Goal: Transaction & Acquisition: Purchase product/service

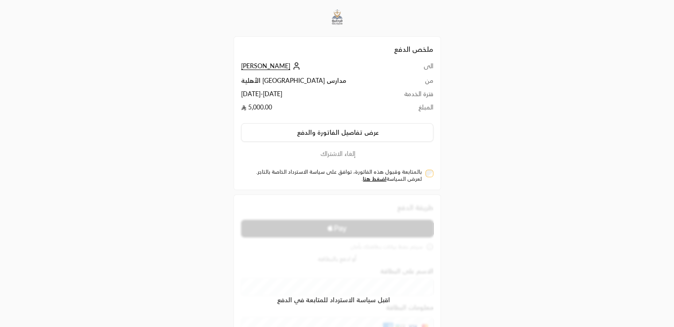
click at [425, 172] on div "بالمتابعة وقبول هذه الفاتورة، توافق على سياسة الاسترداد الخاصة بالتاجر. لعرض ال…" at bounding box center [337, 175] width 192 height 14
click at [372, 179] on link "اضغط هنا" at bounding box center [374, 178] width 23 height 7
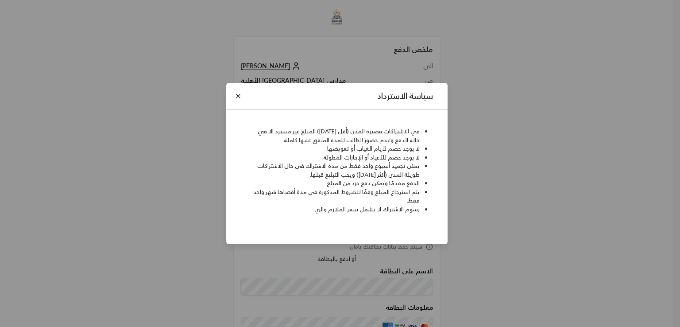
click at [490, 171] on div "سياسة الاسترداد في الاشتراكات قصيرة المدى (أقل من شهر) المبلغ غير مسترد الا في …" at bounding box center [340, 163] width 680 height 327
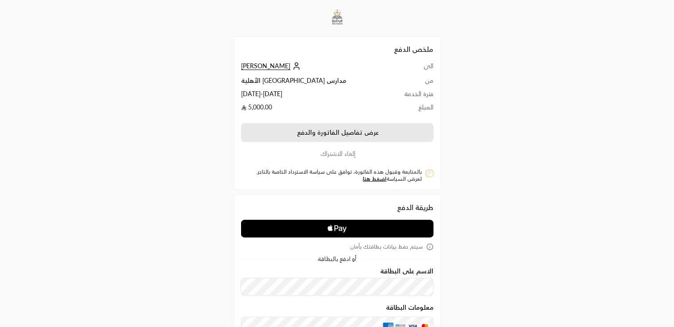
click at [327, 132] on button "عرض تفاصيل الفاتورة والدفع" at bounding box center [337, 132] width 192 height 19
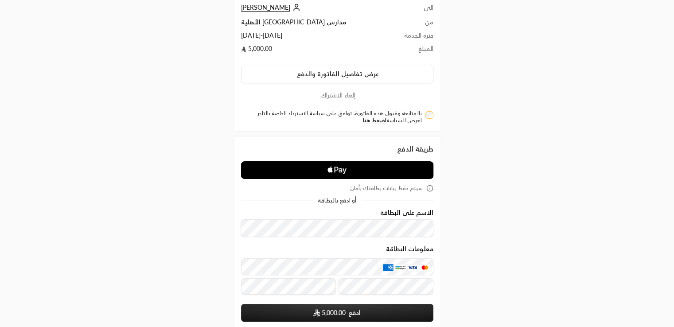
scroll to position [63, 0]
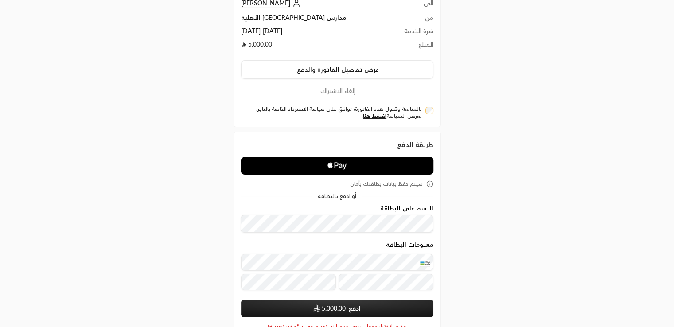
click at [305, 314] on button "ادفع 5,000.00" at bounding box center [337, 308] width 192 height 18
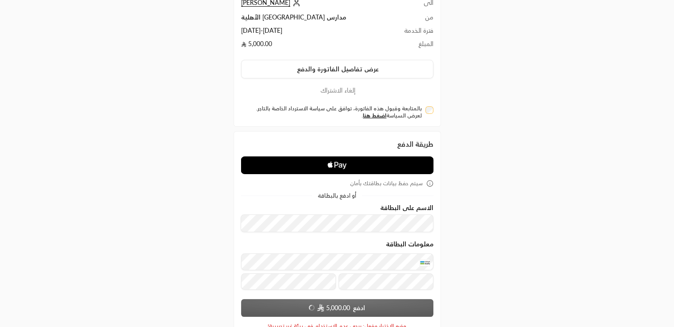
scroll to position [123, 0]
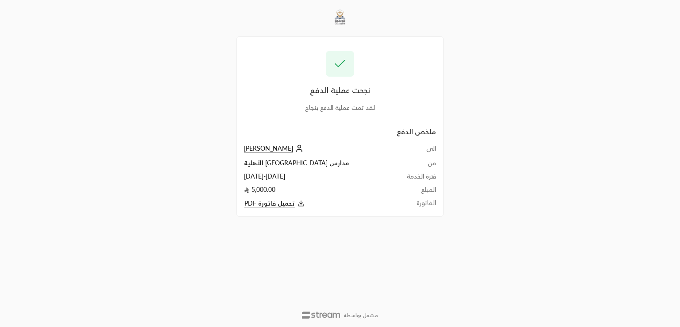
click at [274, 206] on span "تحميل فاتورة PDF" at bounding box center [269, 203] width 50 height 8
